Goal: Check status

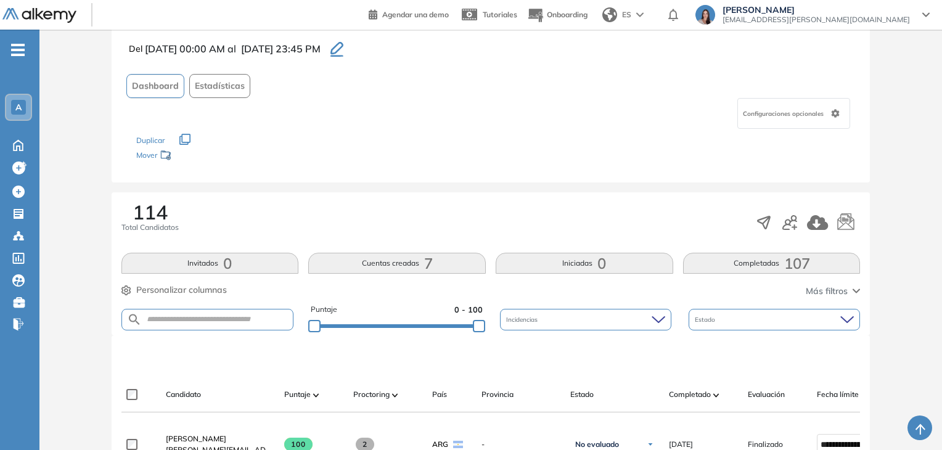
scroll to position [308, 0]
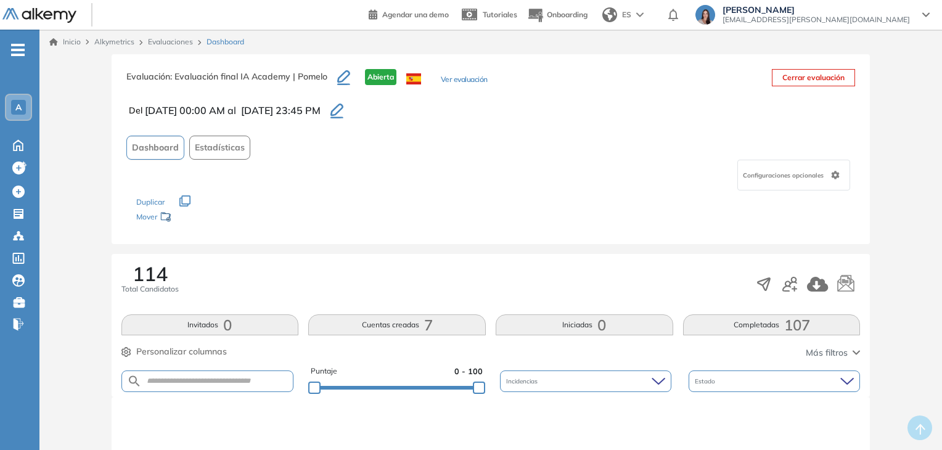
click at [760, 319] on button "Completadas 107" at bounding box center [772, 324] width 178 height 21
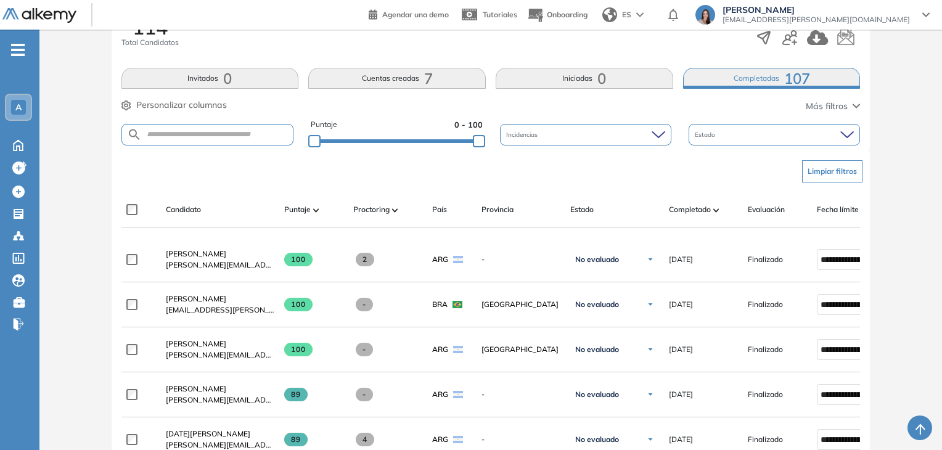
click at [703, 202] on div "Completado" at bounding box center [703, 209] width 69 height 15
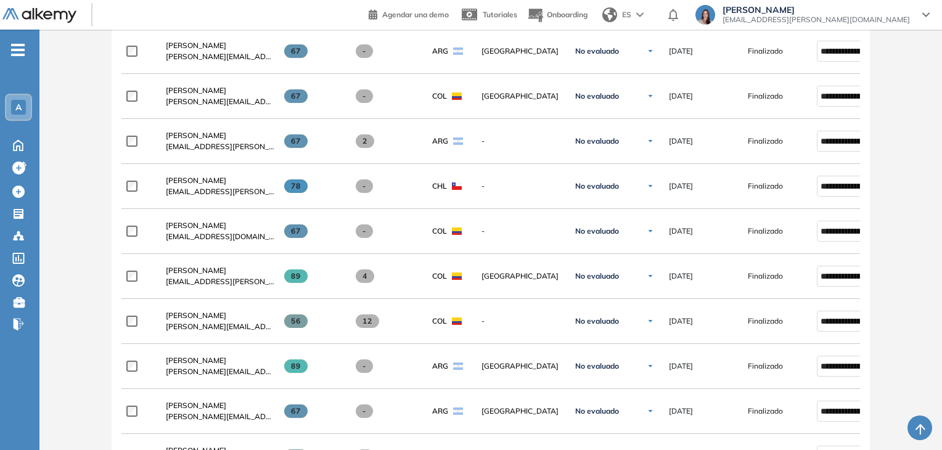
scroll to position [147, 0]
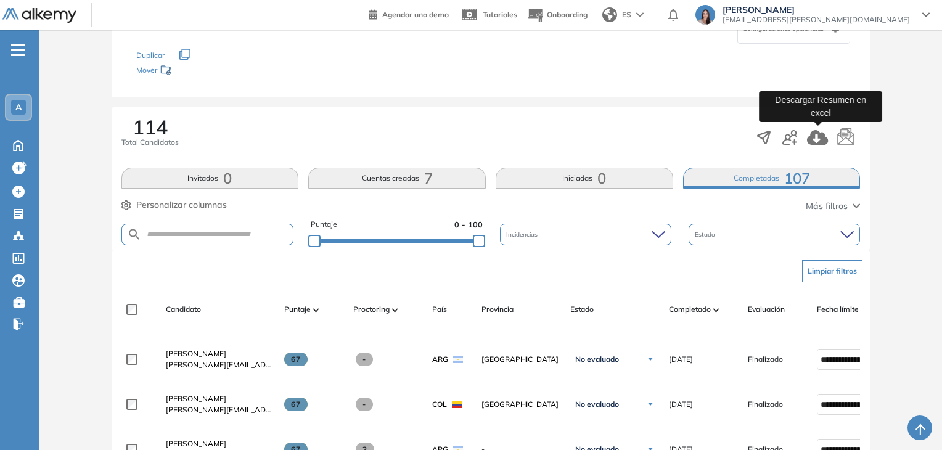
click at [811, 142] on icon "button" at bounding box center [817, 137] width 21 height 15
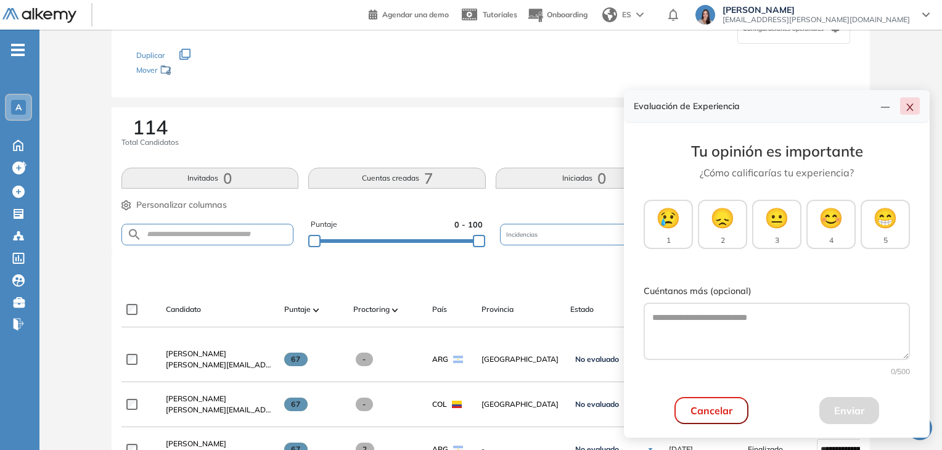
click at [908, 107] on icon "close" at bounding box center [910, 107] width 10 height 10
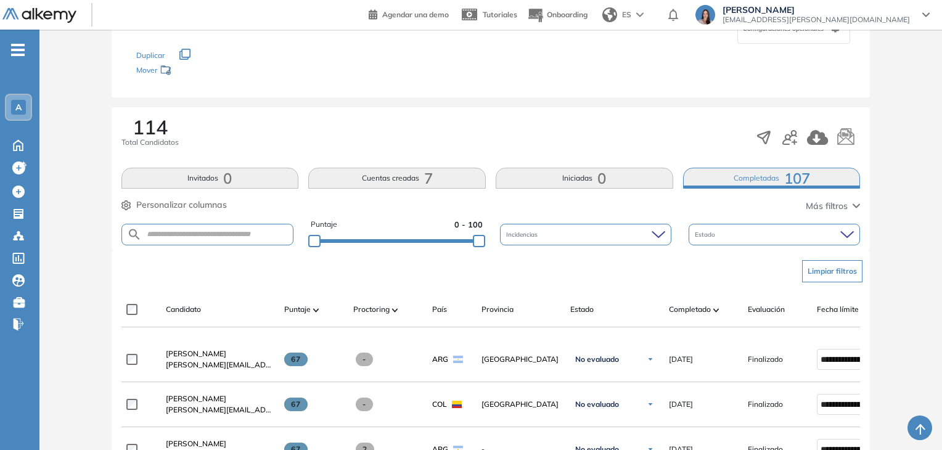
click at [246, 226] on form at bounding box center [207, 235] width 173 height 22
click at [223, 240] on form at bounding box center [207, 235] width 173 height 22
click at [208, 236] on input "text" at bounding box center [218, 234] width 152 height 9
type input "*****"
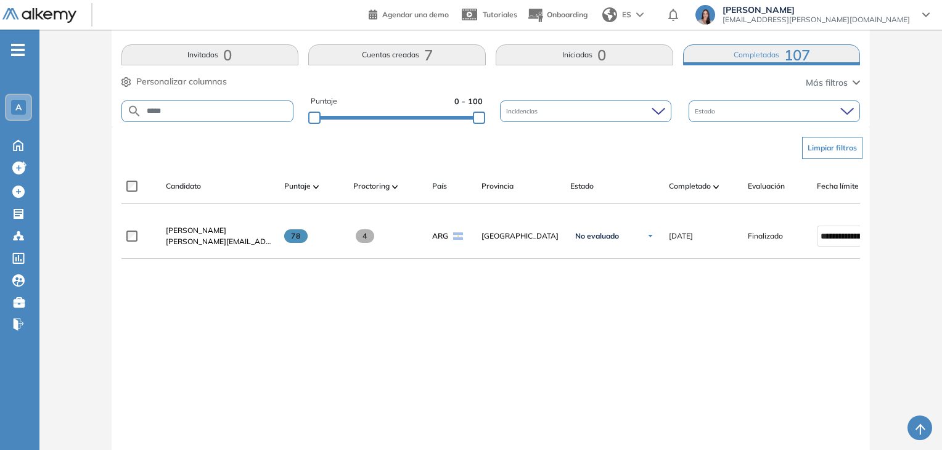
scroll to position [23, 0]
